Goal: Transaction & Acquisition: Subscribe to service/newsletter

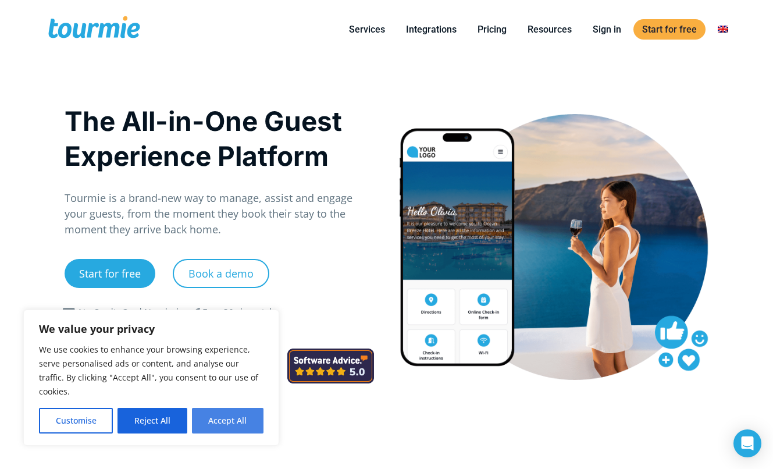
click at [227, 423] on button "Accept All" at bounding box center [228, 421] width 72 height 26
checkbox input "true"
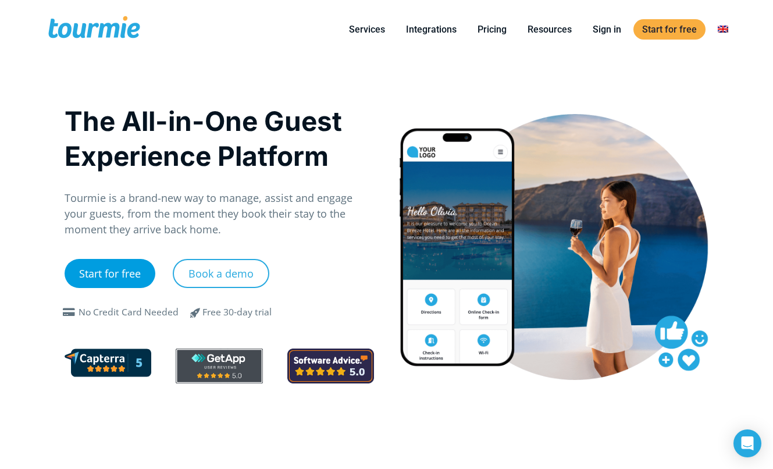
click at [105, 275] on link "Start for free" at bounding box center [110, 273] width 91 height 29
checkbox input "true"
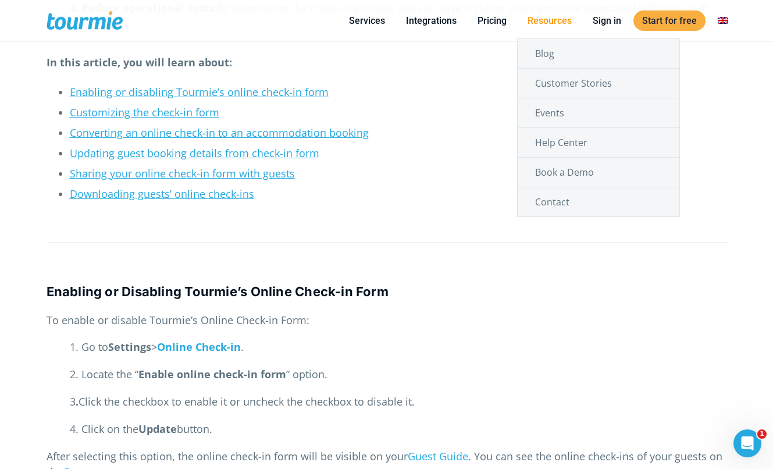
scroll to position [424, 0]
